Goal: Use online tool/utility: Utilize a website feature to perform a specific function

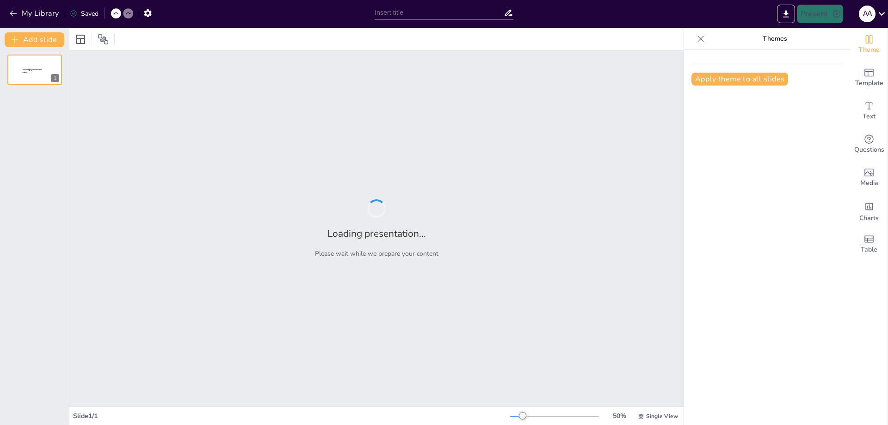
type input "OPERACIONES DE NARCOTRAFICO"
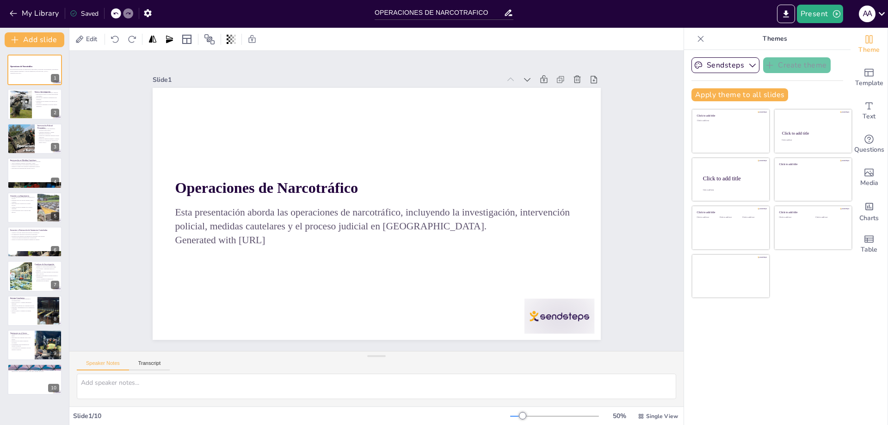
click at [548, 412] on div "50 % Single View" at bounding box center [595, 416] width 170 height 15
click at [550, 419] on div at bounding box center [554, 416] width 89 height 7
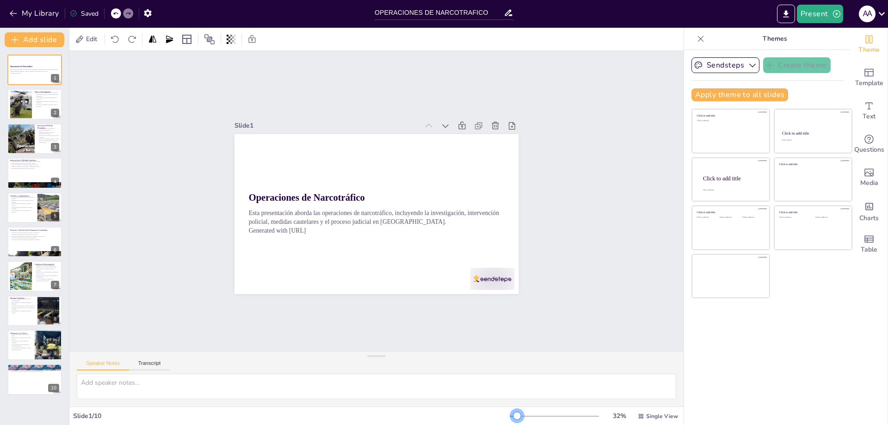
drag, startPoint x: 528, startPoint y: 416, endPoint x: 511, endPoint y: 421, distance: 18.3
click at [511, 421] on div "32 % Single View" at bounding box center [595, 416] width 170 height 15
click at [21, 106] on div at bounding box center [21, 104] width 56 height 28
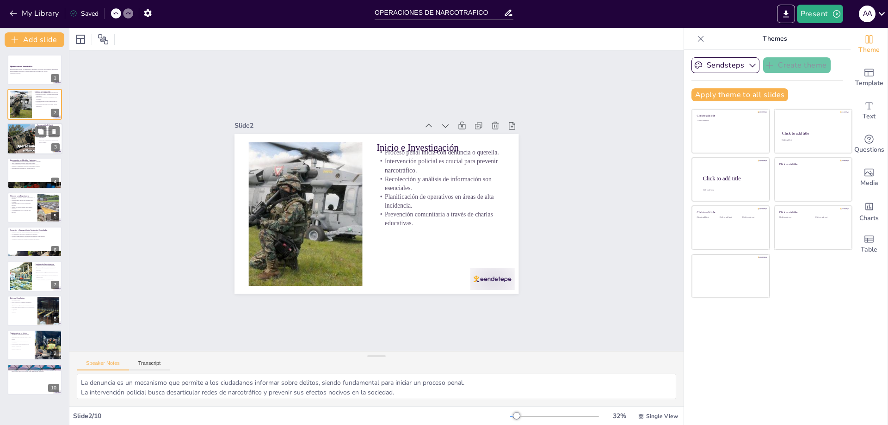
click at [19, 146] on div at bounding box center [20, 138] width 53 height 31
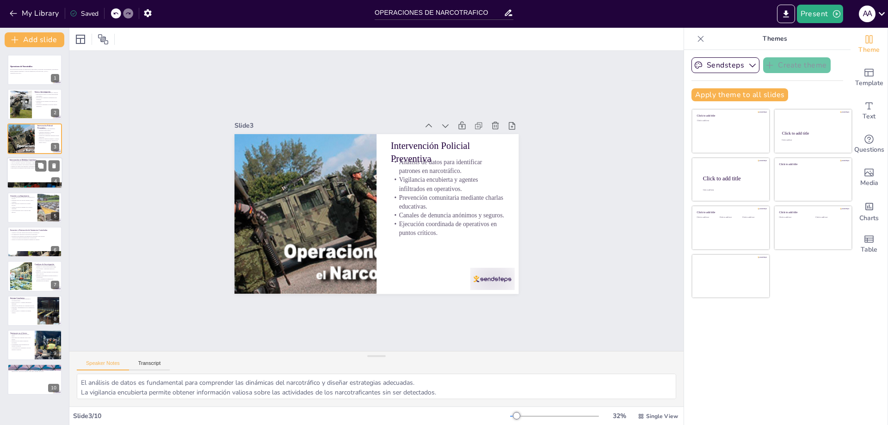
click at [26, 175] on div at bounding box center [35, 172] width 56 height 31
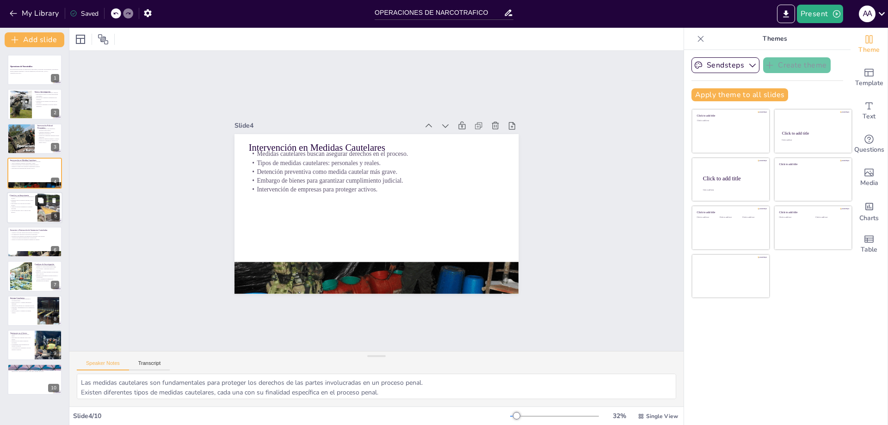
click at [41, 205] on button at bounding box center [40, 200] width 11 height 11
type textarea "Garantizar el derecho de defensa es esencial para asegurar un juicio justo y eq…"
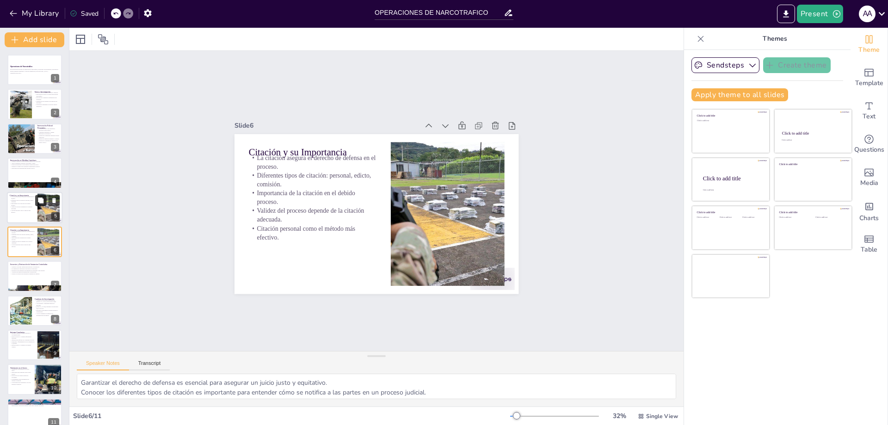
scroll to position [6, 0]
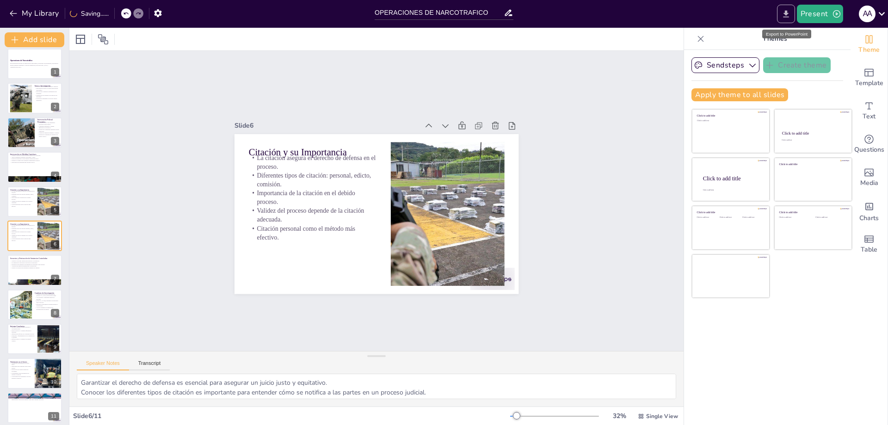
click at [781, 12] on button "Export to PowerPoint" at bounding box center [786, 14] width 18 height 19
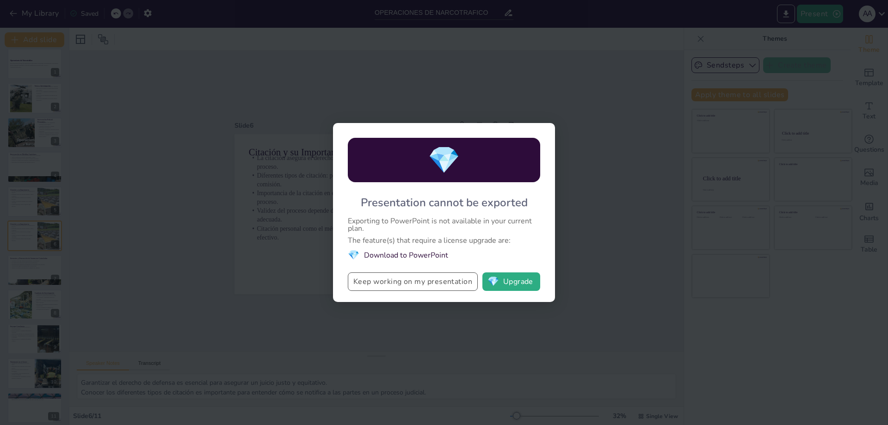
click at [396, 285] on button "Keep working on my presentation" at bounding box center [413, 281] width 130 height 19
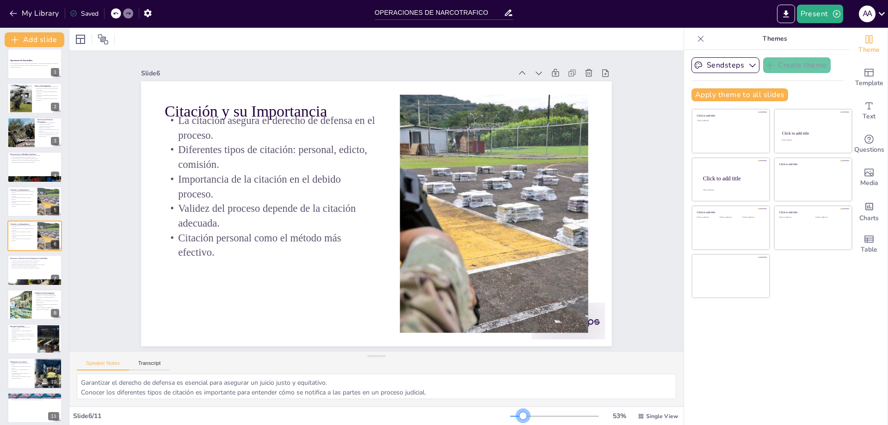
click at [517, 416] on div at bounding box center [554, 416] width 89 height 7
click at [458, 147] on div at bounding box center [492, 226] width 446 height 281
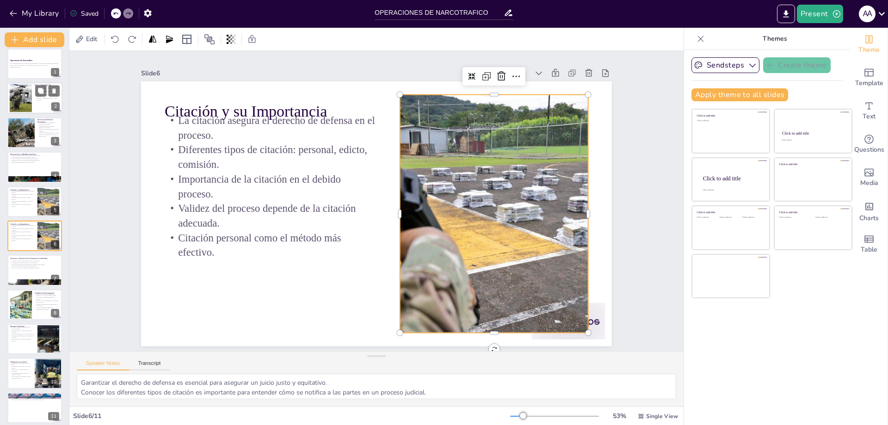
scroll to position [0, 0]
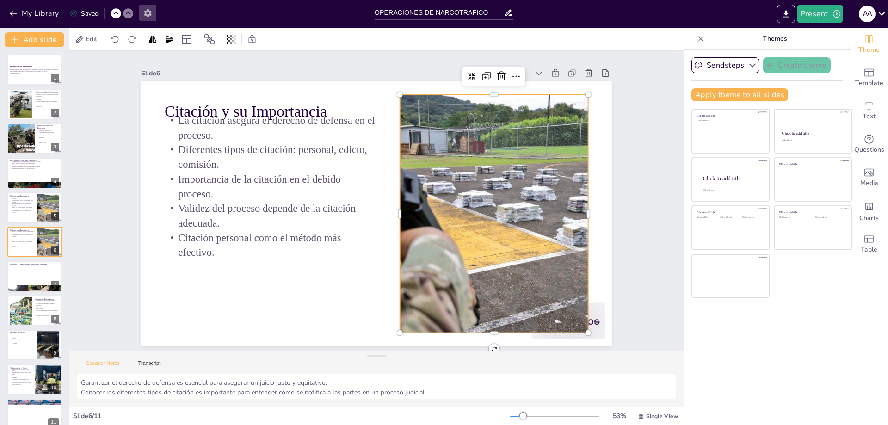
click at [146, 12] on icon "button" at bounding box center [147, 13] width 7 height 8
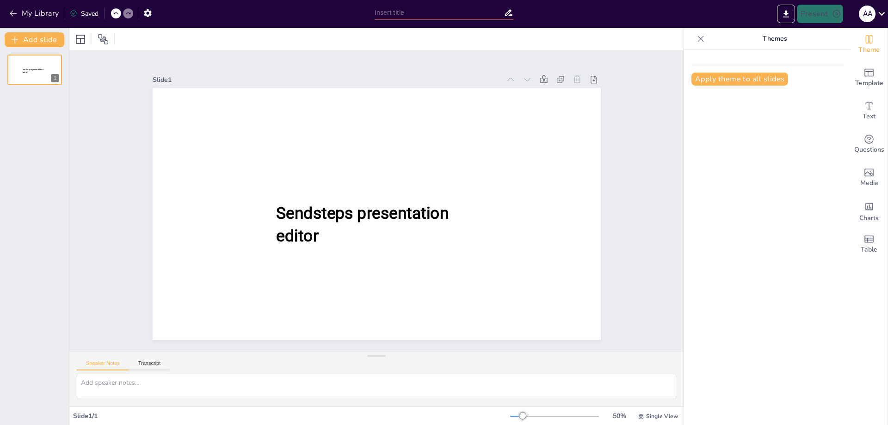
type input "OPERACIONES DE NARCOTRAFICO"
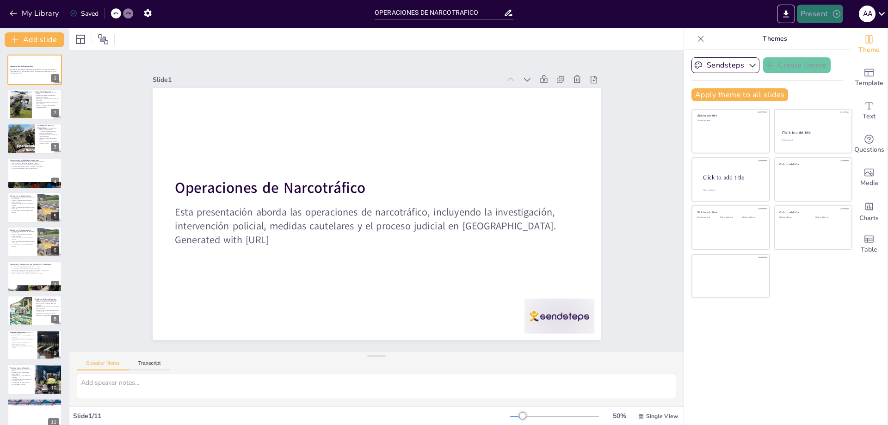
click at [836, 16] on icon "button" at bounding box center [836, 13] width 9 height 9
click at [787, 13] on div at bounding box center [444, 212] width 888 height 425
click at [787, 13] on icon "Export to PowerPoint" at bounding box center [786, 13] width 6 height 7
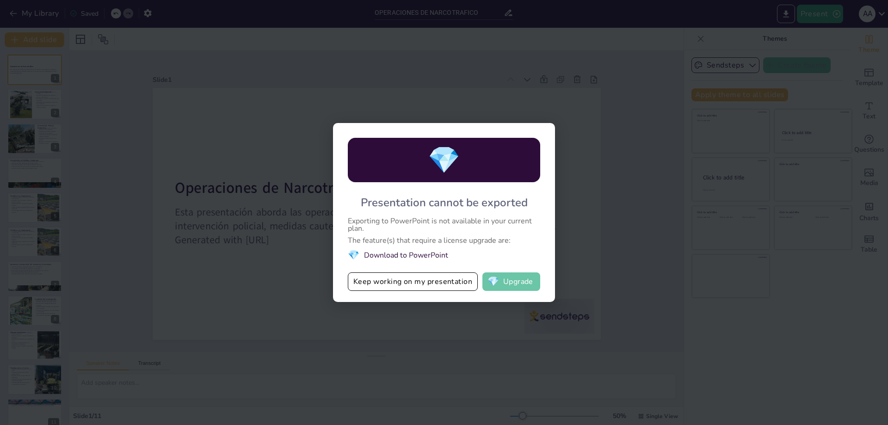
click at [502, 283] on button "💎 Upgrade" at bounding box center [512, 281] width 58 height 19
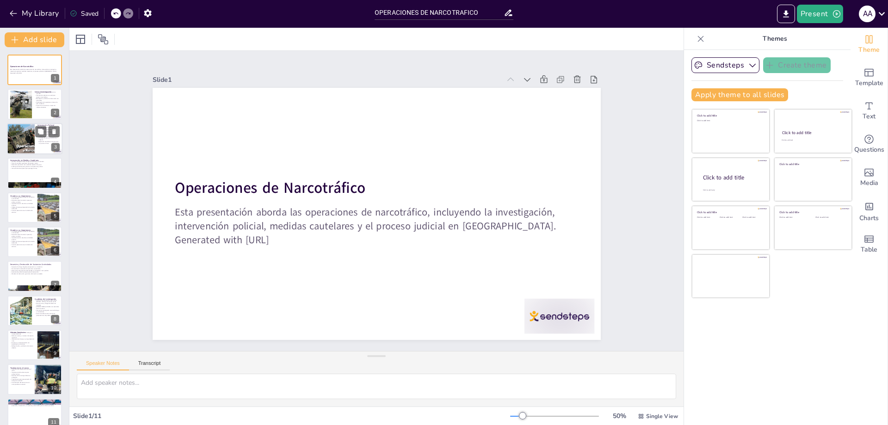
click at [13, 133] on div at bounding box center [20, 138] width 53 height 31
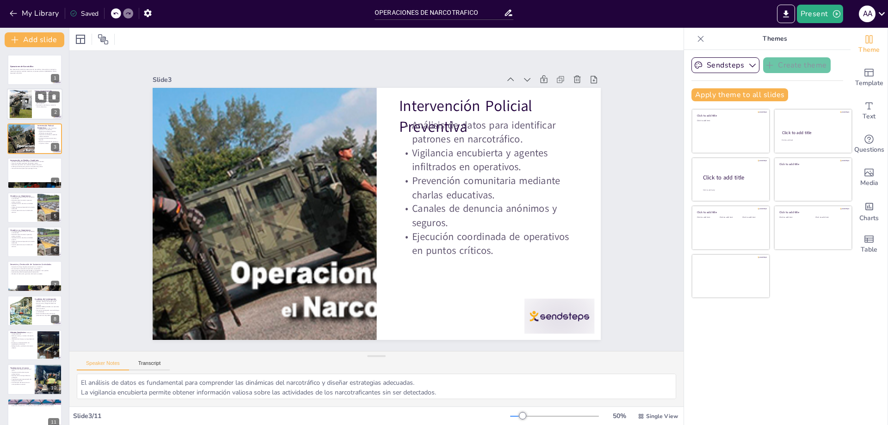
click at [21, 104] on div at bounding box center [21, 104] width 56 height 28
type textarea "La denuncia es un mecanismo que permite a los ciudadanos informar sobre delitos…"
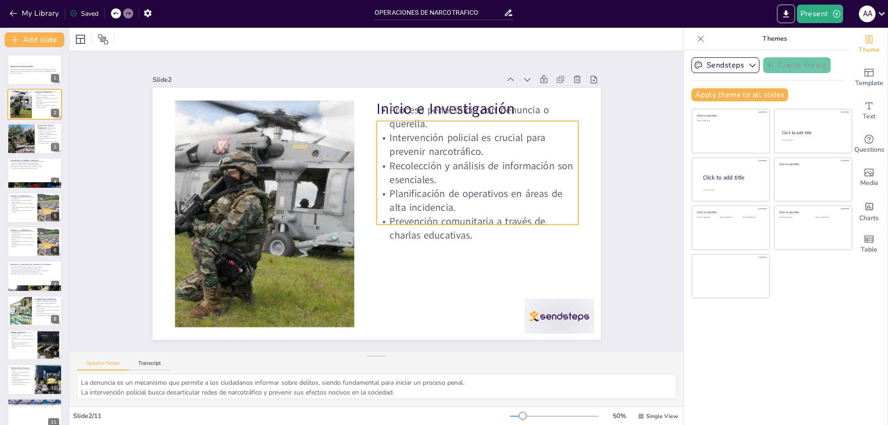
click at [387, 110] on p "Proceso penal inicia con denuncia o querella." at bounding box center [478, 117] width 202 height 28
click at [386, 103] on p "Proceso penal inicia con denuncia o querella." at bounding box center [478, 117] width 202 height 28
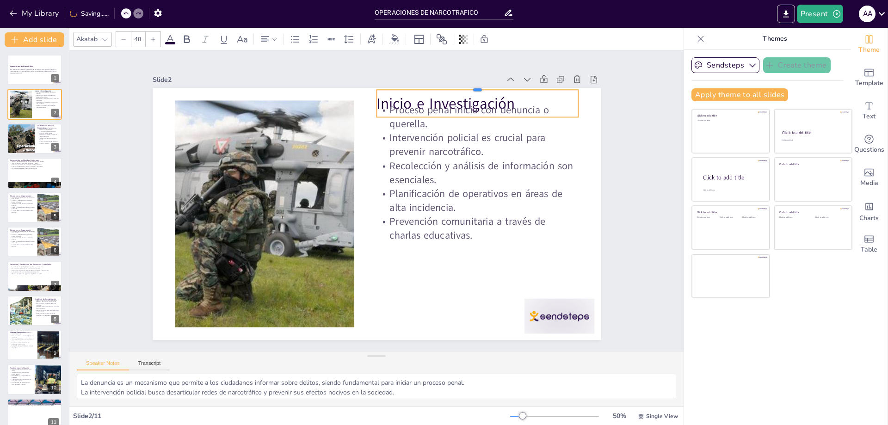
drag, startPoint x: 389, startPoint y: 96, endPoint x: 388, endPoint y: 85, distance: 10.7
click at [388, 85] on div at bounding box center [478, 85] width 202 height 7
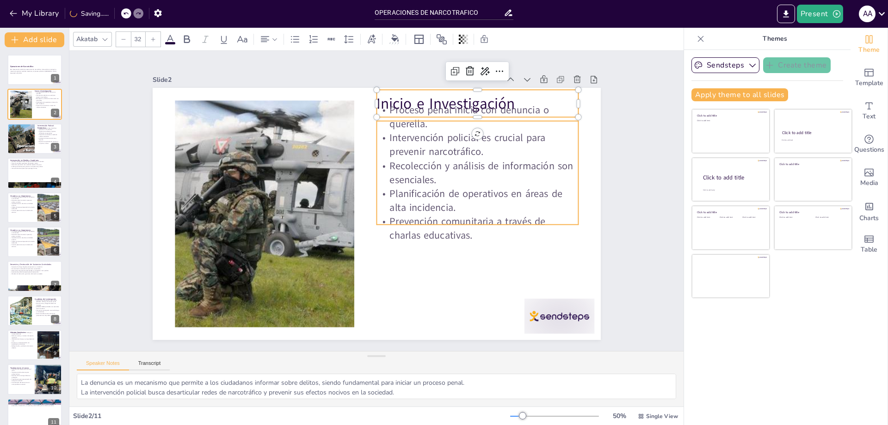
click at [379, 126] on p "Proceso penal inicia con denuncia o querella." at bounding box center [478, 117] width 202 height 28
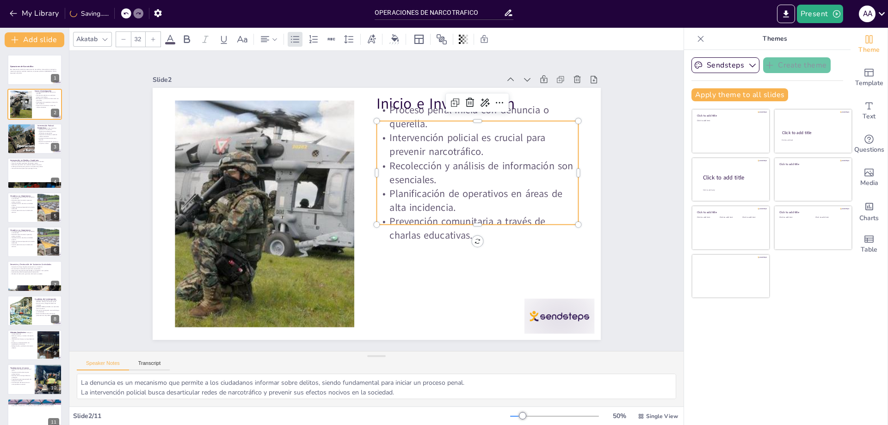
click at [377, 112] on p "Proceso penal inicia con denuncia o querella." at bounding box center [478, 117] width 202 height 28
click at [377, 108] on p "Proceso penal inicia con denuncia o querella." at bounding box center [478, 117] width 202 height 28
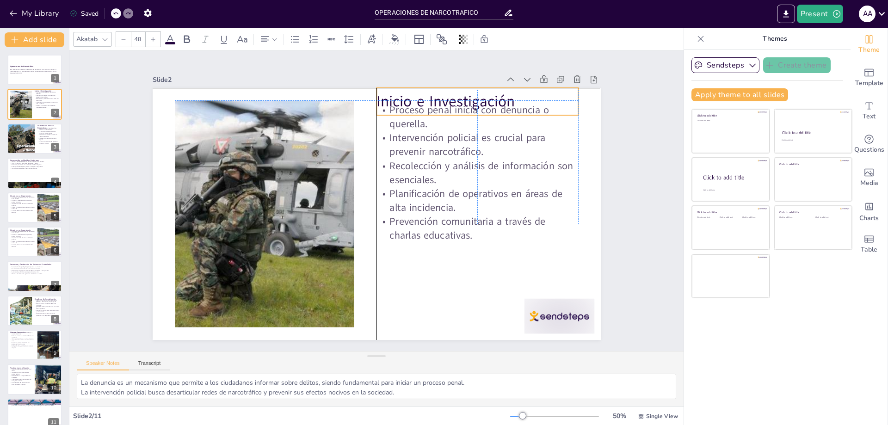
click at [391, 106] on p "Proceso penal inicia con denuncia o querella." at bounding box center [478, 117] width 202 height 28
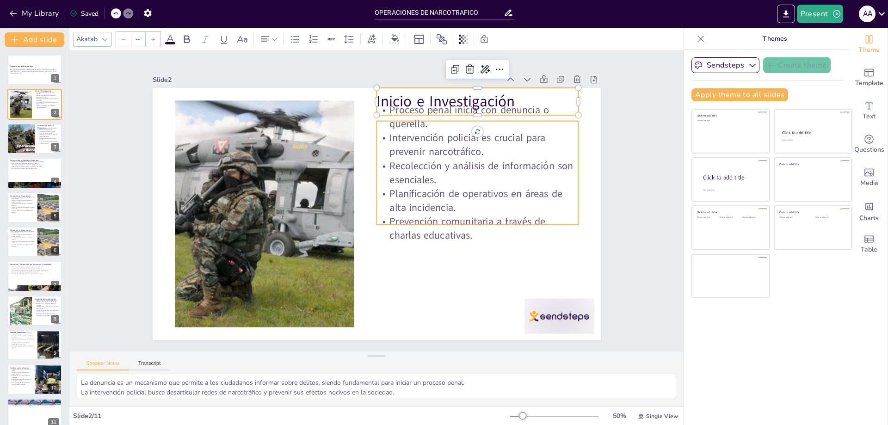
type input "32"
click at [391, 126] on p "Proceso penal inicia con denuncia o querella." at bounding box center [478, 117] width 202 height 28
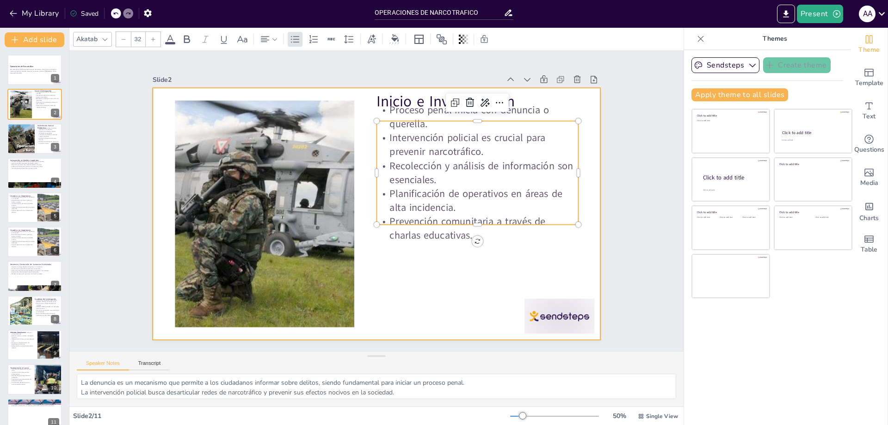
click at [394, 242] on div at bounding box center [377, 214] width 448 height 252
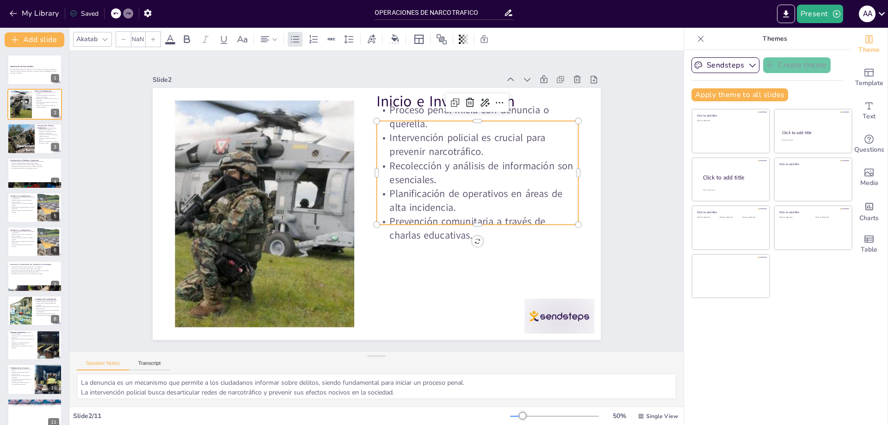
type input "32"
click at [396, 232] on p "Prevención comunitaria a través de charlas educativas." at bounding box center [478, 229] width 202 height 28
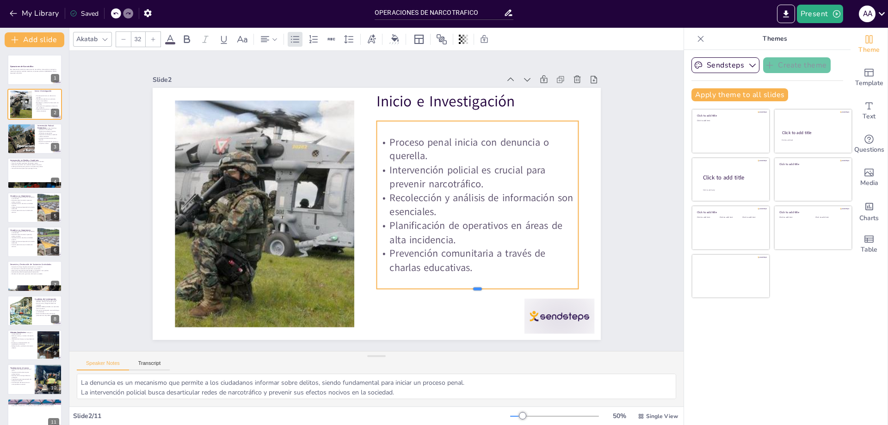
drag, startPoint x: 390, startPoint y: 221, endPoint x: 390, endPoint y: 285, distance: 64.3
click at [390, 289] on div at bounding box center [478, 292] width 202 height 7
click at [648, 293] on div "Slide 1 Operaciones de Narcotráfico Esta presentación aborda las operaciones de…" at bounding box center [376, 201] width 614 height 300
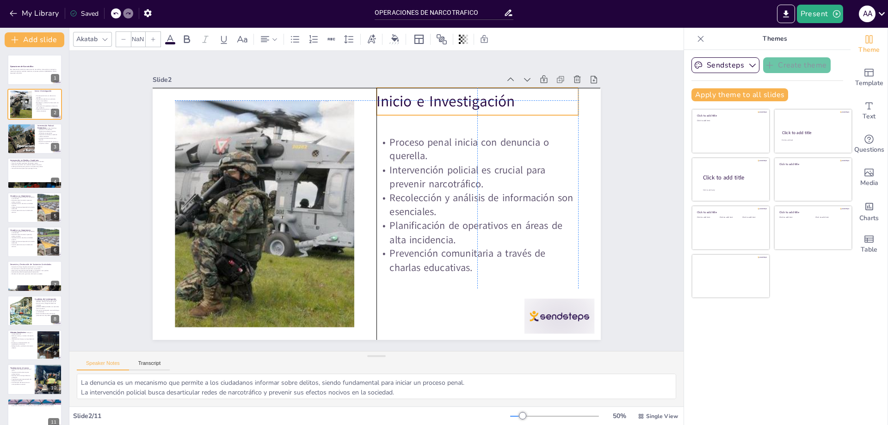
click at [504, 94] on p "Inicio e Investigación" at bounding box center [478, 101] width 202 height 21
type input "48"
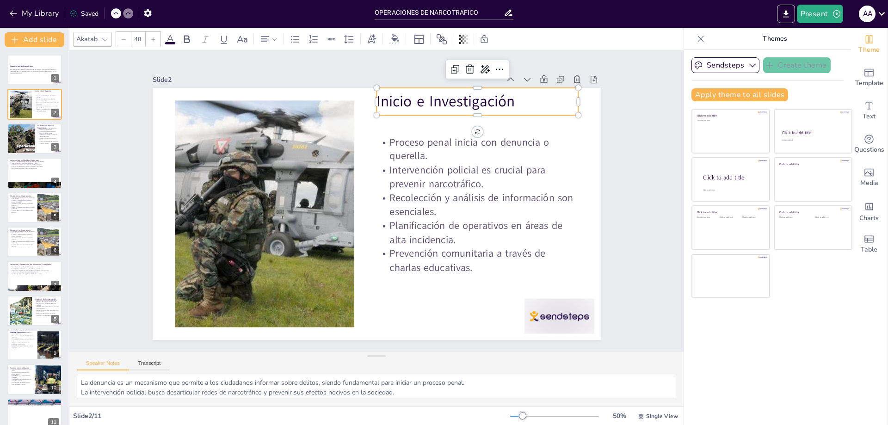
click at [515, 102] on p "Inicio e Investigación" at bounding box center [478, 101] width 202 height 21
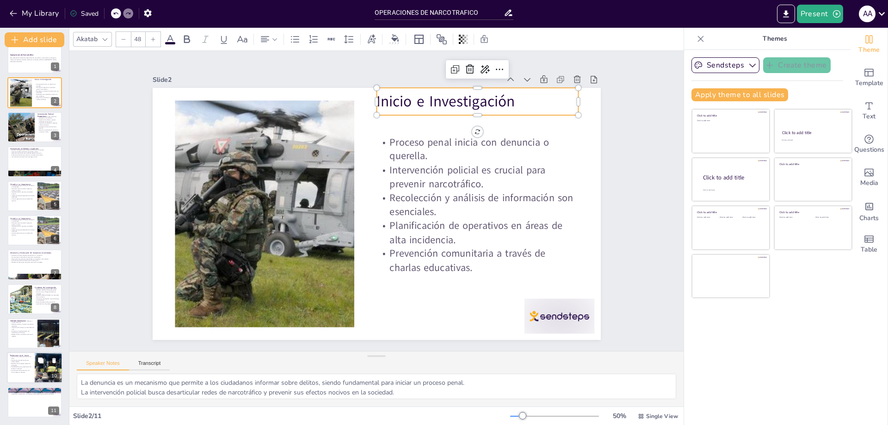
click at [43, 371] on div at bounding box center [49, 368] width 50 height 31
type textarea "El testimonio es una de las formas más importantes de presentar pruebas en un j…"
